Goal: Find specific page/section: Find specific page/section

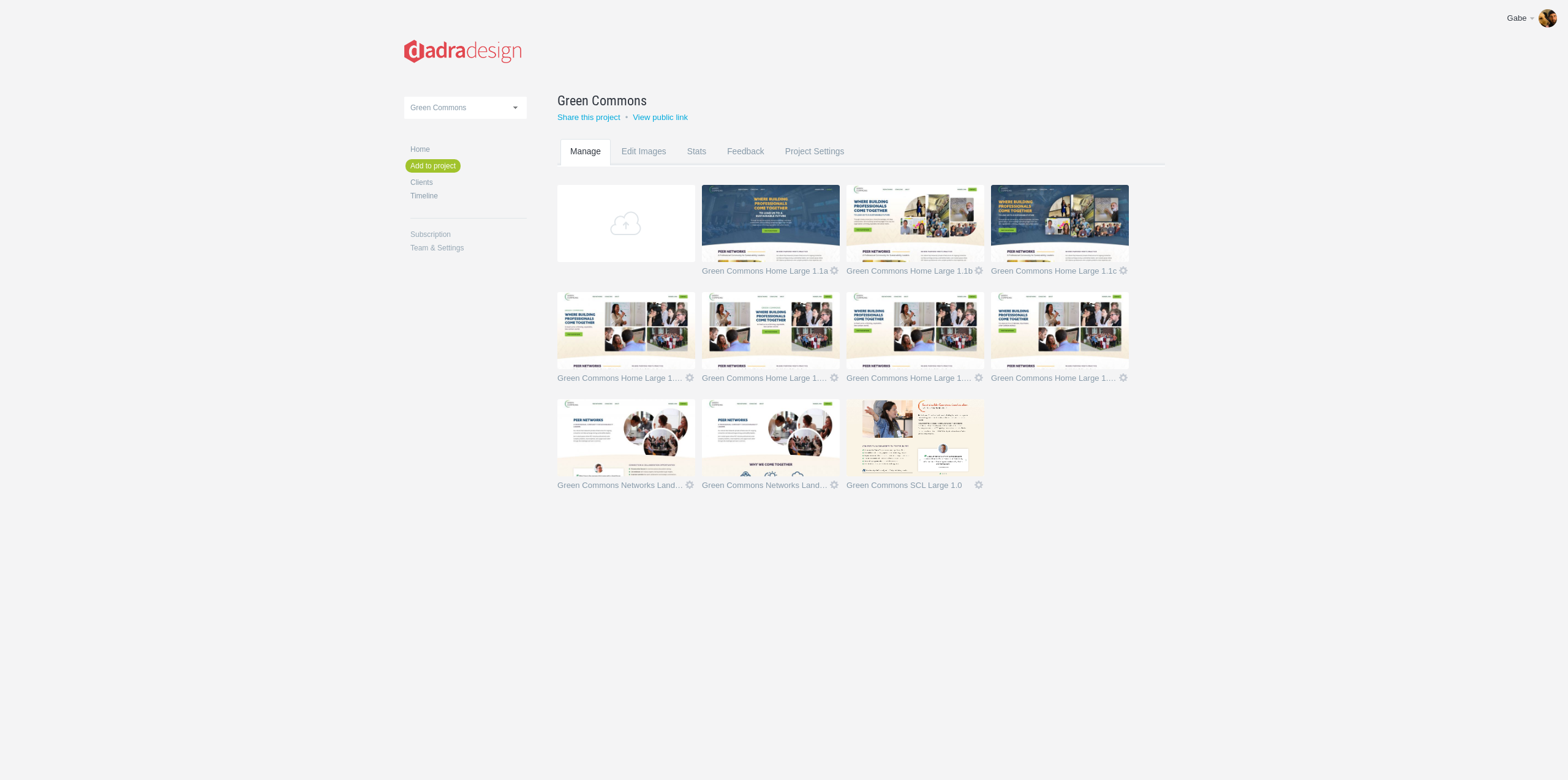
click at [988, 606] on body "Gabe Edit profile Help & Contact Log out Upload Green Commons Heart of VT NBNC …" at bounding box center [784, 390] width 1568 height 780
click at [932, 433] on img at bounding box center [915, 438] width 138 height 77
click at [863, 100] on link "Green Commons Rename" at bounding box center [846, 100] width 577 height 20
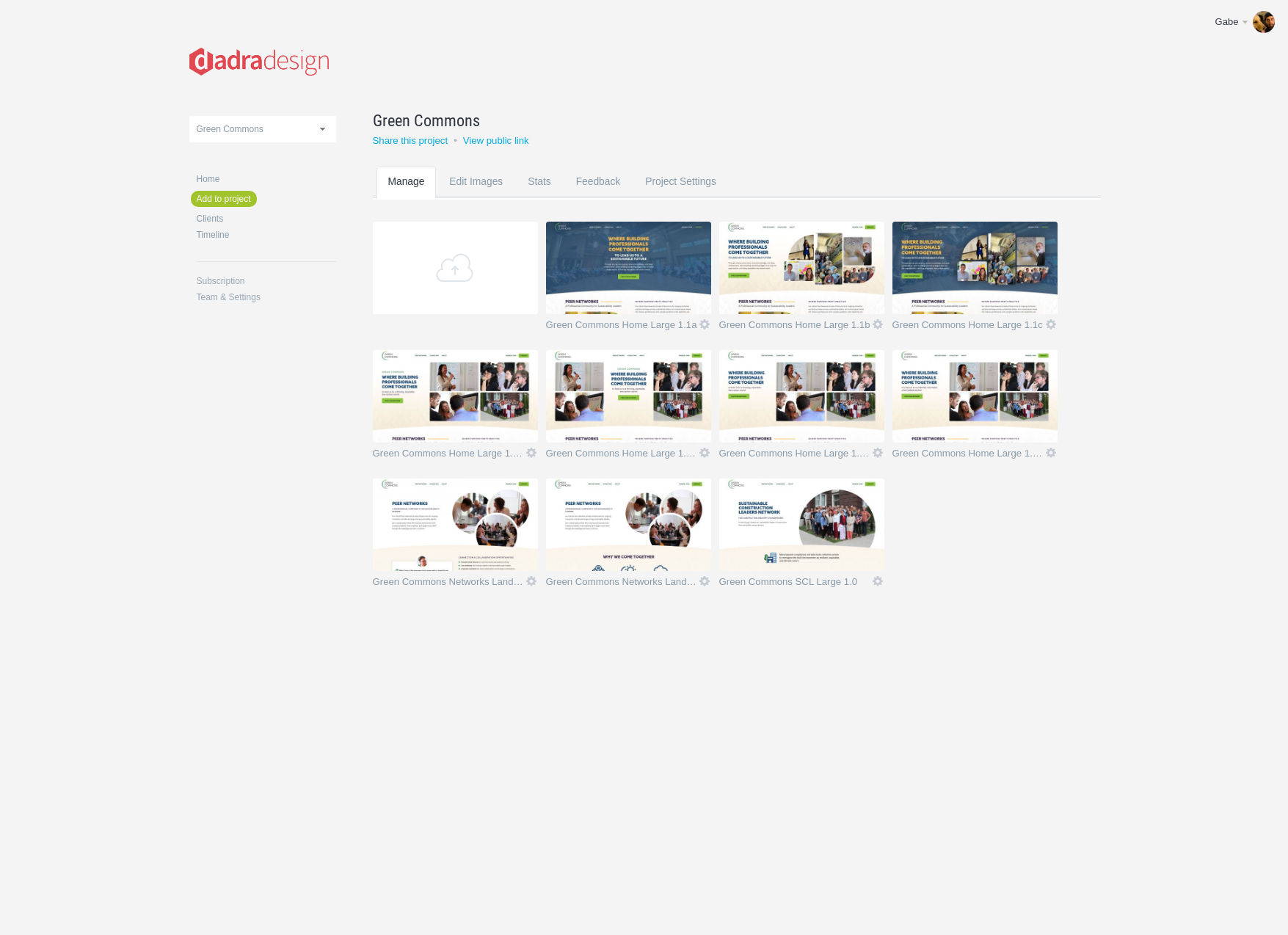
click at [644, 533] on img at bounding box center [628, 525] width 165 height 92
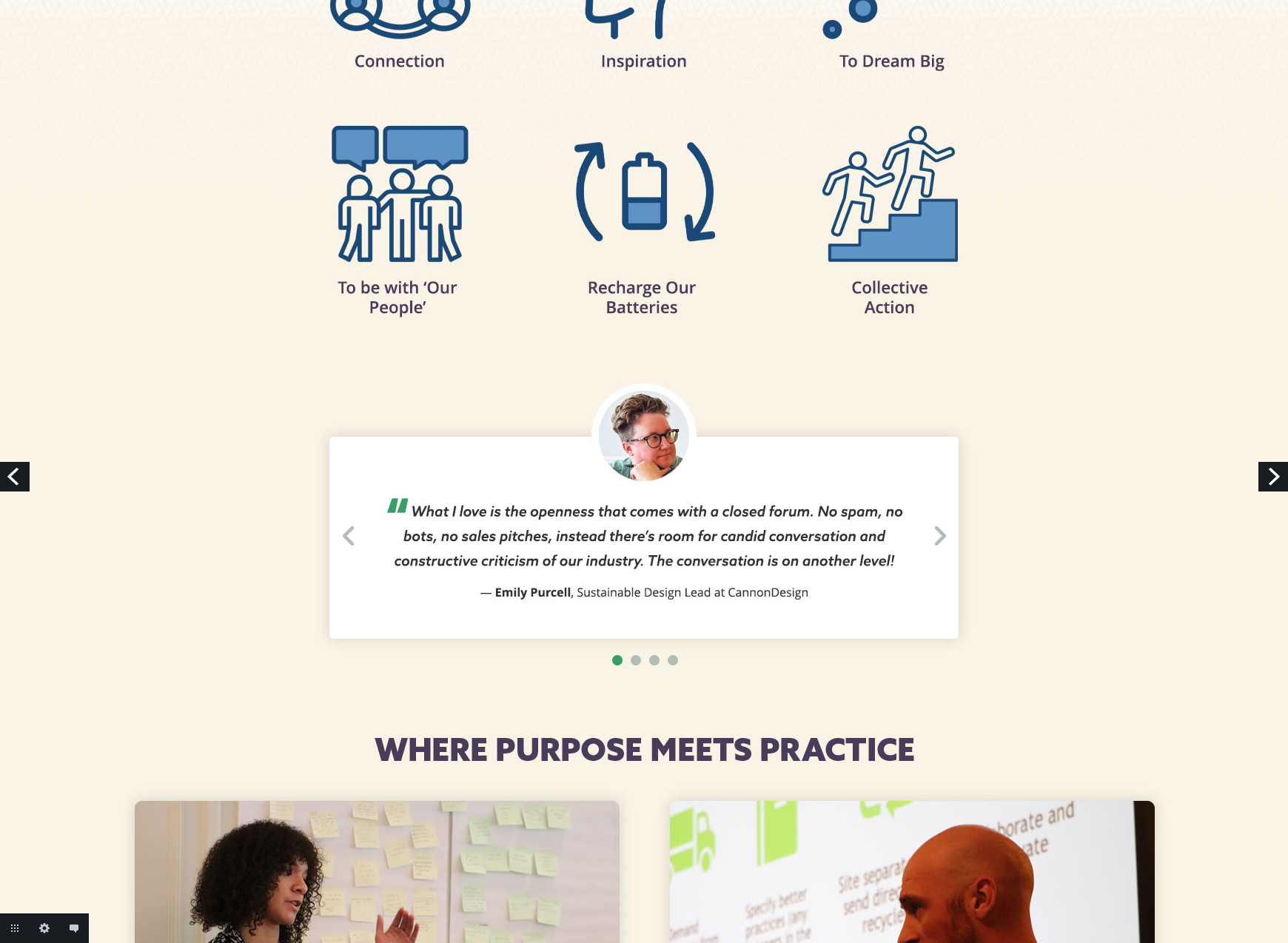
scroll to position [795, 0]
